Goal: Task Accomplishment & Management: Complete application form

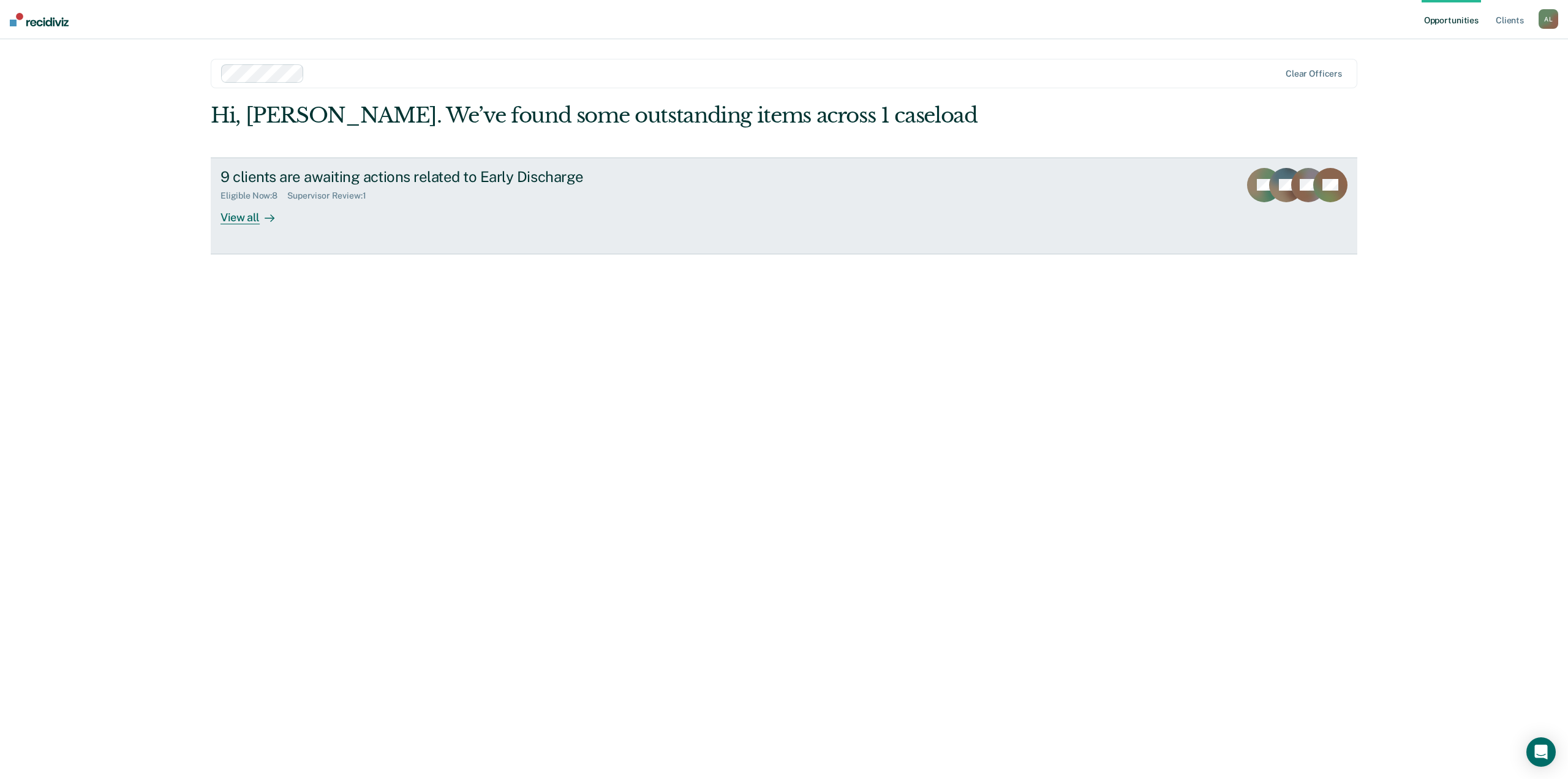
click at [258, 206] on div "View all" at bounding box center [254, 212] width 68 height 24
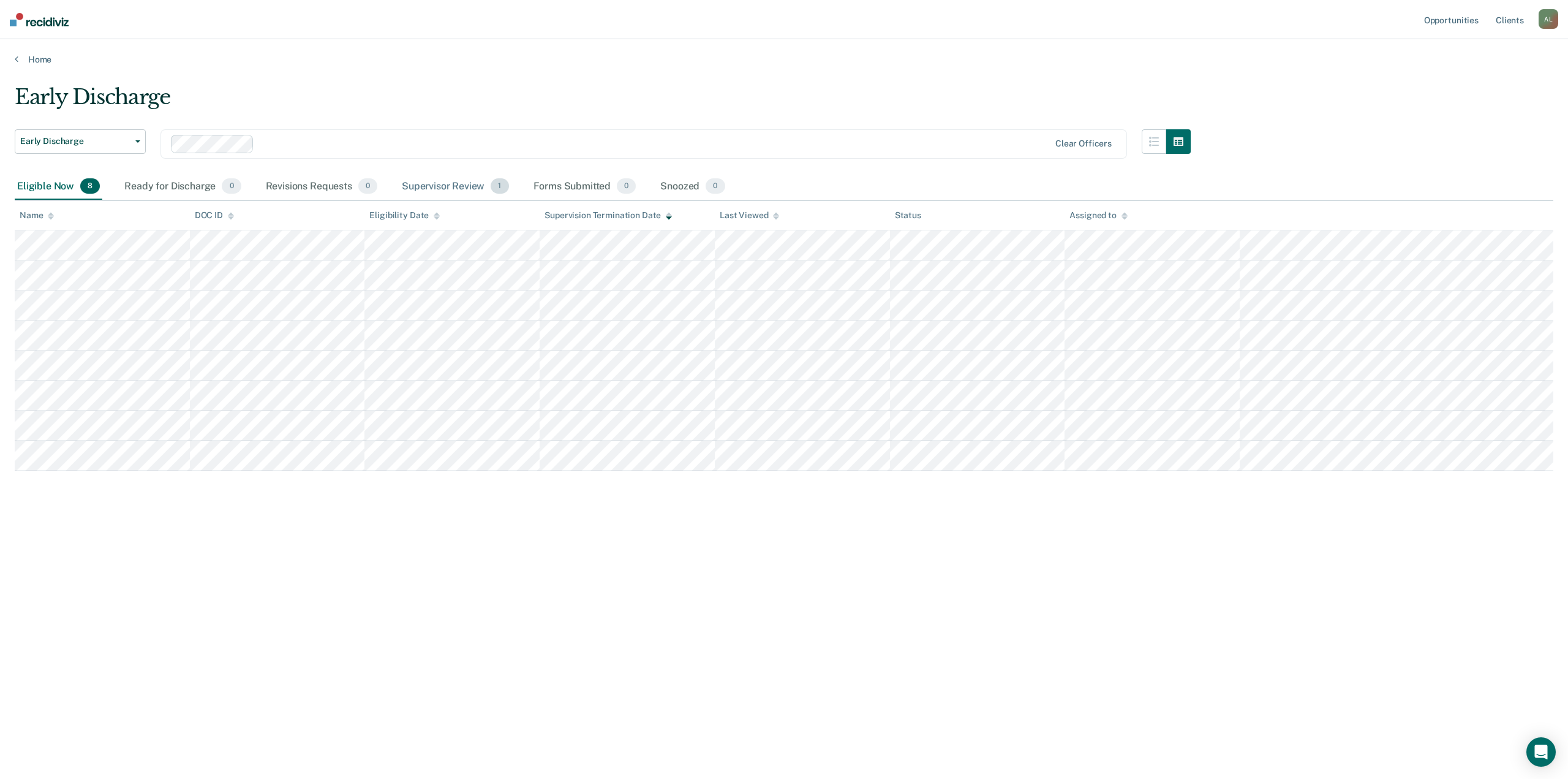
click at [476, 181] on div "Supervisor Review 1" at bounding box center [455, 187] width 112 height 27
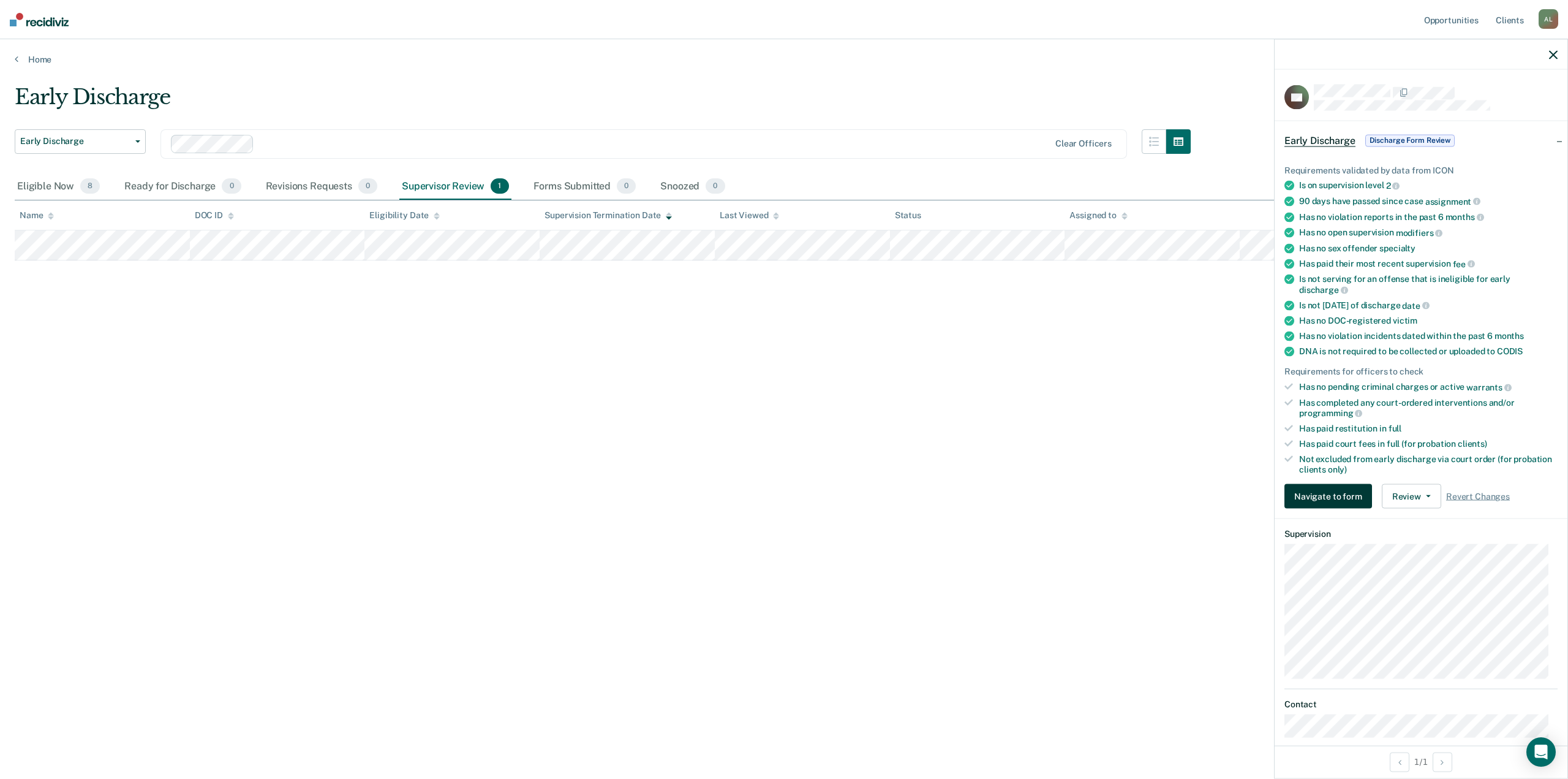
click at [1314, 491] on button "Navigate to form" at bounding box center [1329, 496] width 88 height 24
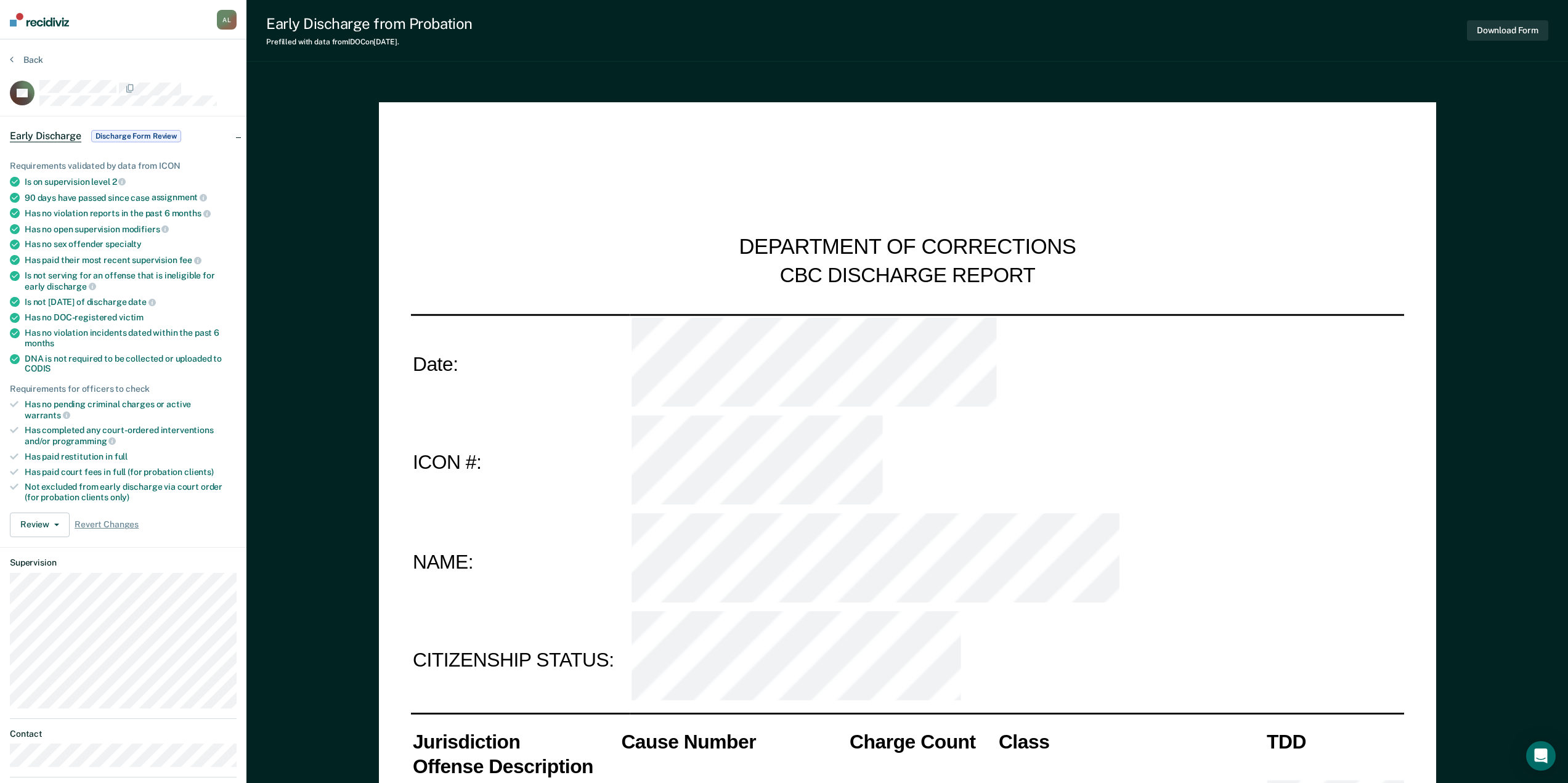
type textarea "x"
click at [55, 524] on icon "button" at bounding box center [56, 525] width 5 height 3
click at [75, 542] on button "Approve Discharge and Forms" at bounding box center [79, 549] width 139 height 20
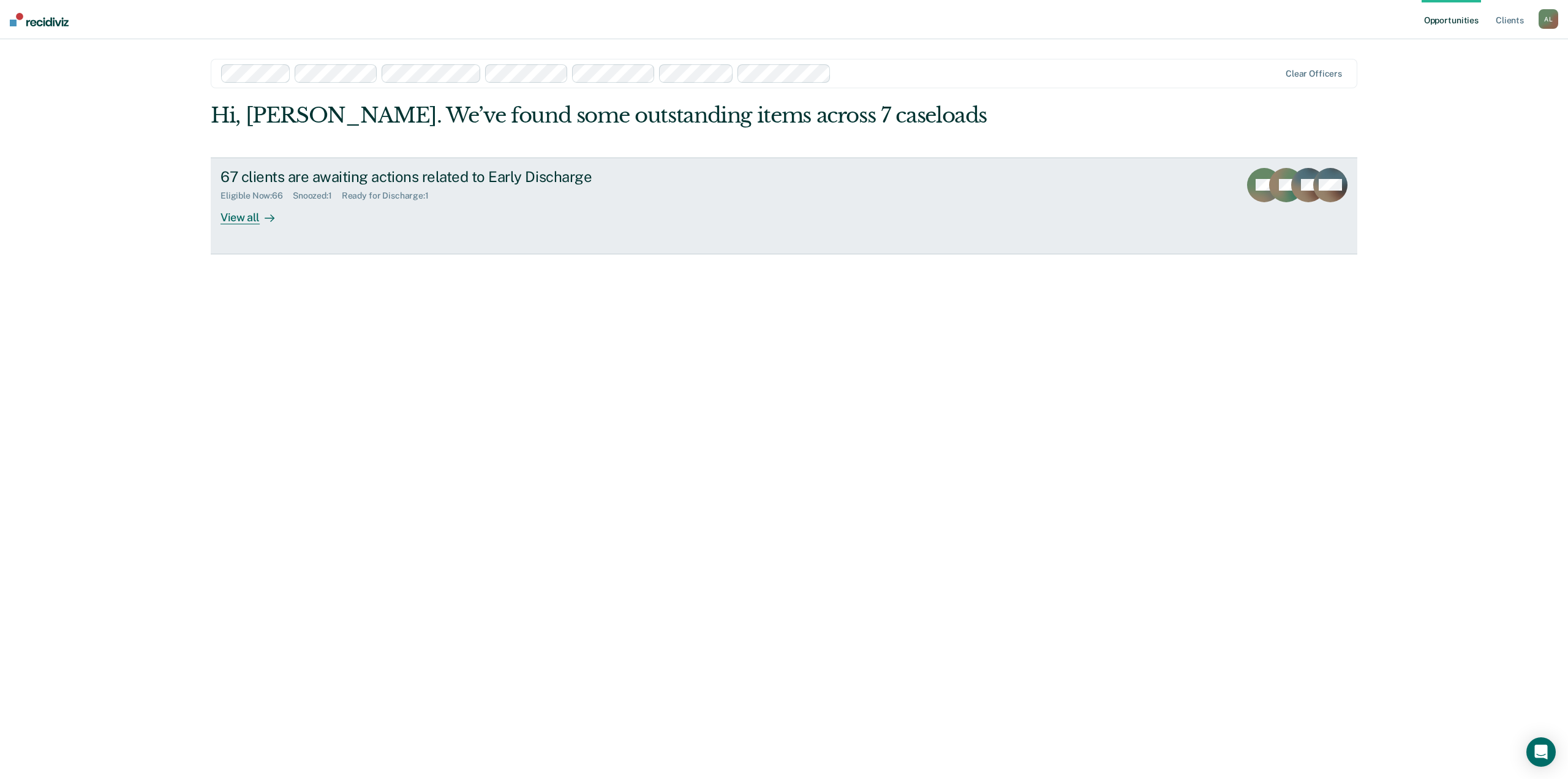
click at [247, 215] on div "View all" at bounding box center [254, 212] width 68 height 24
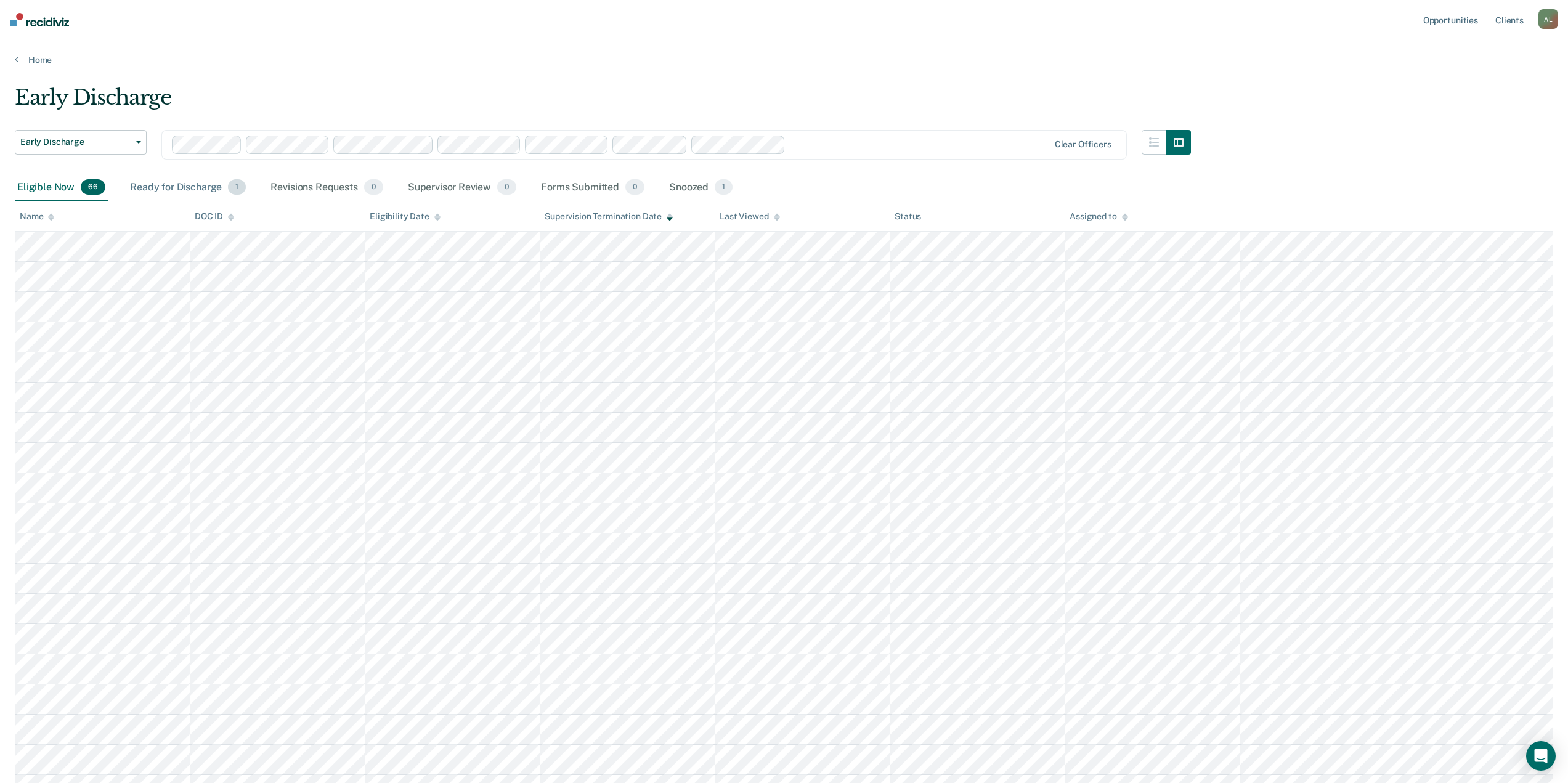
click at [220, 186] on div "Ready for Discharge 1" at bounding box center [187, 188] width 120 height 27
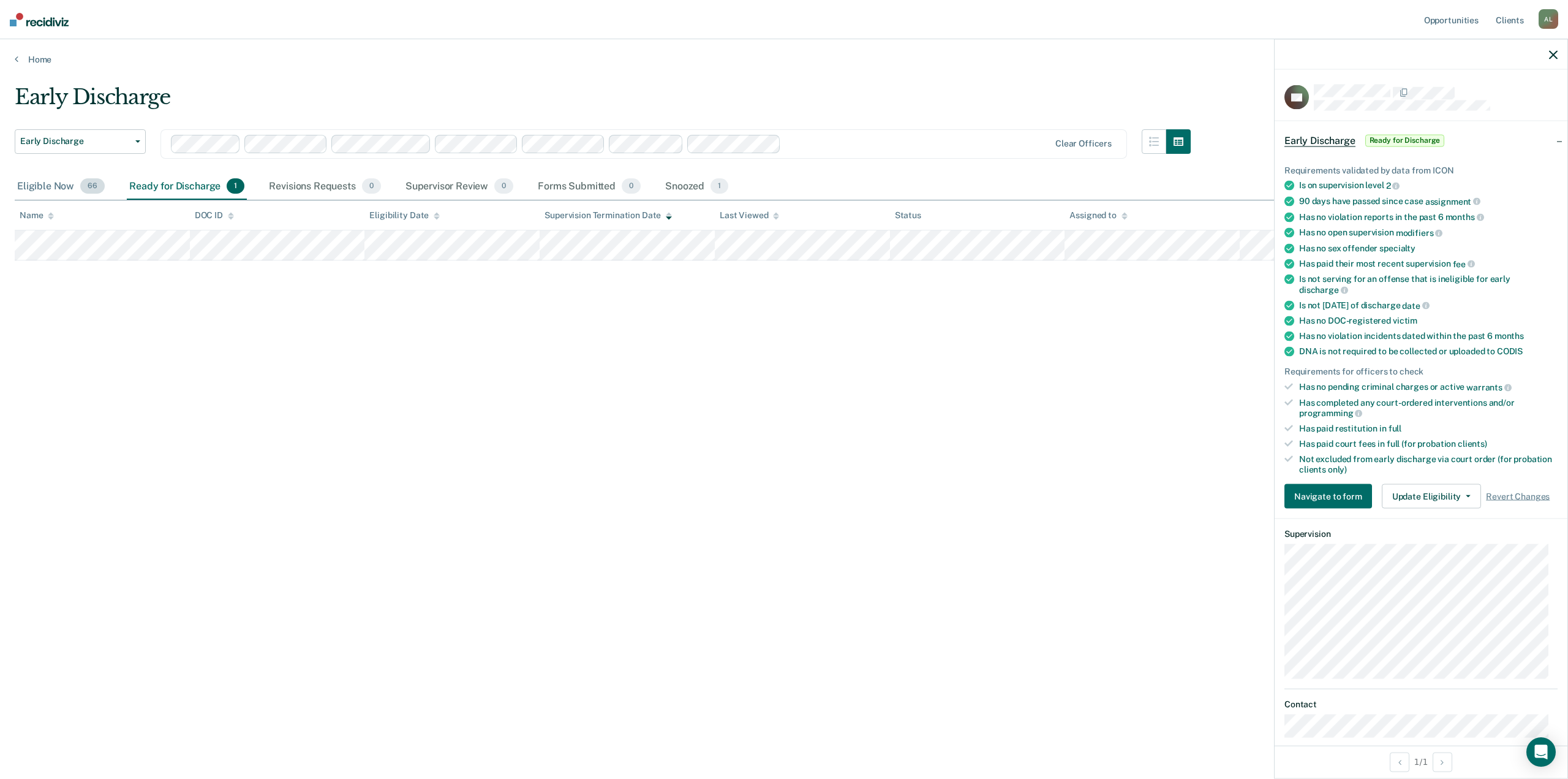
click at [43, 181] on div "Eligible Now 66" at bounding box center [61, 187] width 93 height 27
